Goal: Find specific page/section: Find specific page/section

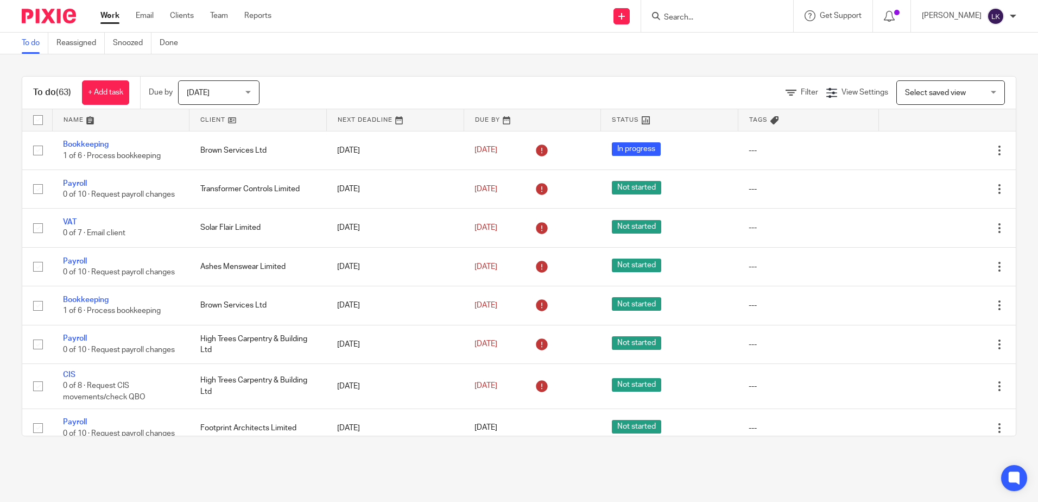
click at [682, 17] on input "Search" at bounding box center [712, 18] width 98 height 10
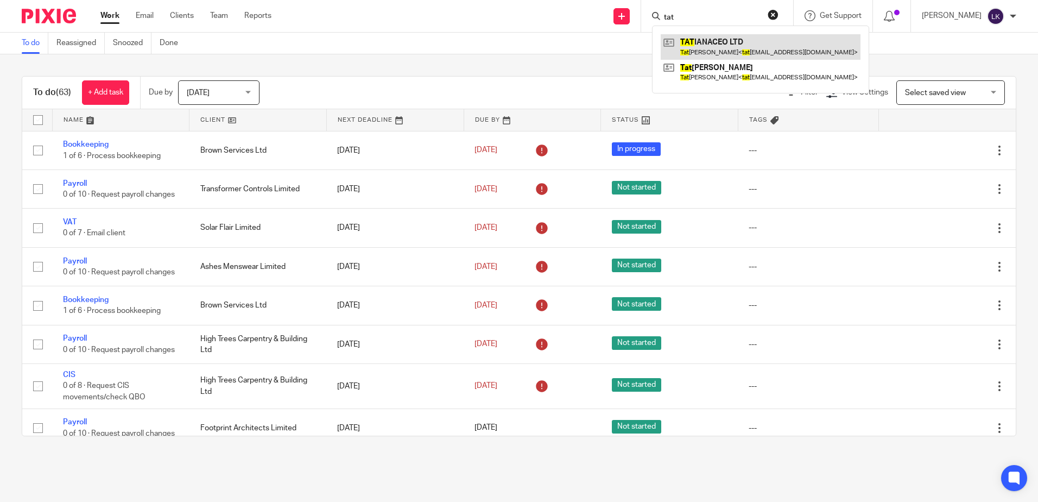
type input "tat"
click at [722, 39] on link at bounding box center [761, 46] width 200 height 25
